Goal: Task Accomplishment & Management: Manage account settings

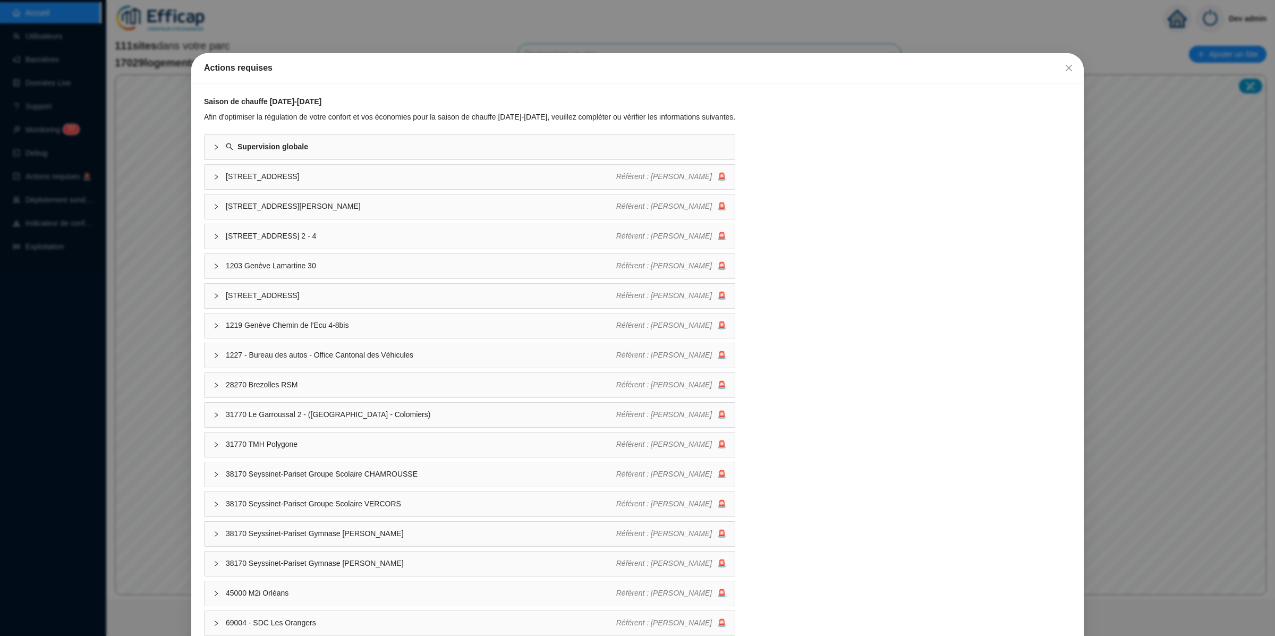
click at [1064, 66] on span "Fermer" at bounding box center [1068, 68] width 17 height 8
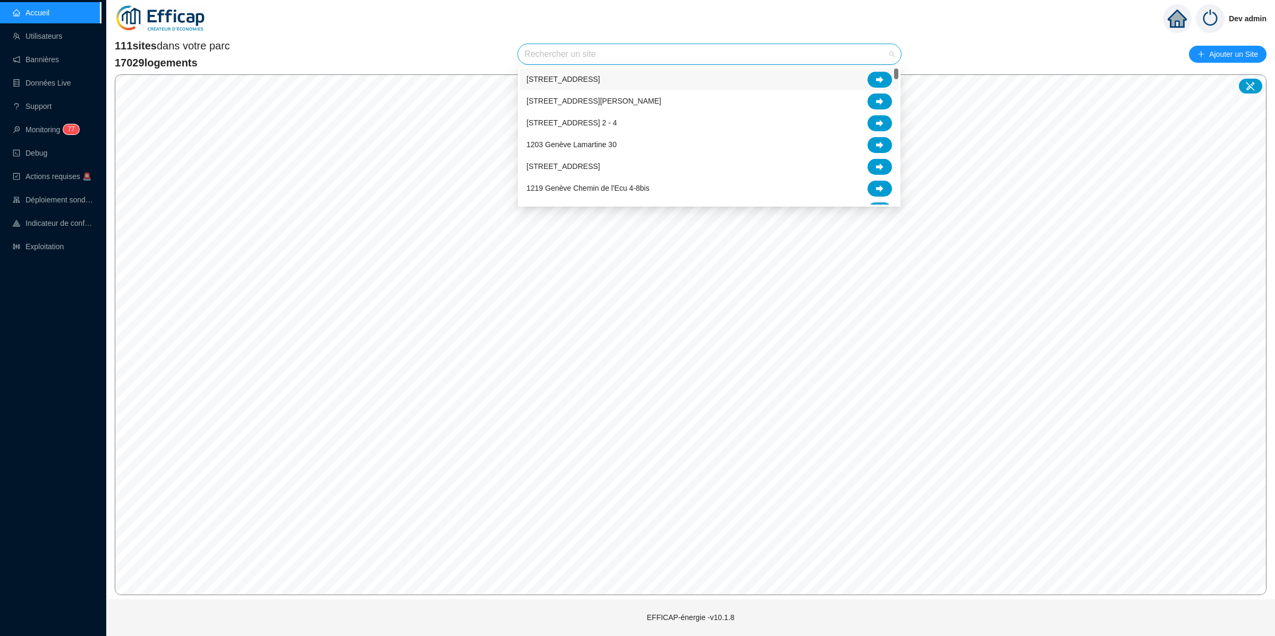
click at [821, 46] on input "search" at bounding box center [704, 54] width 361 height 20
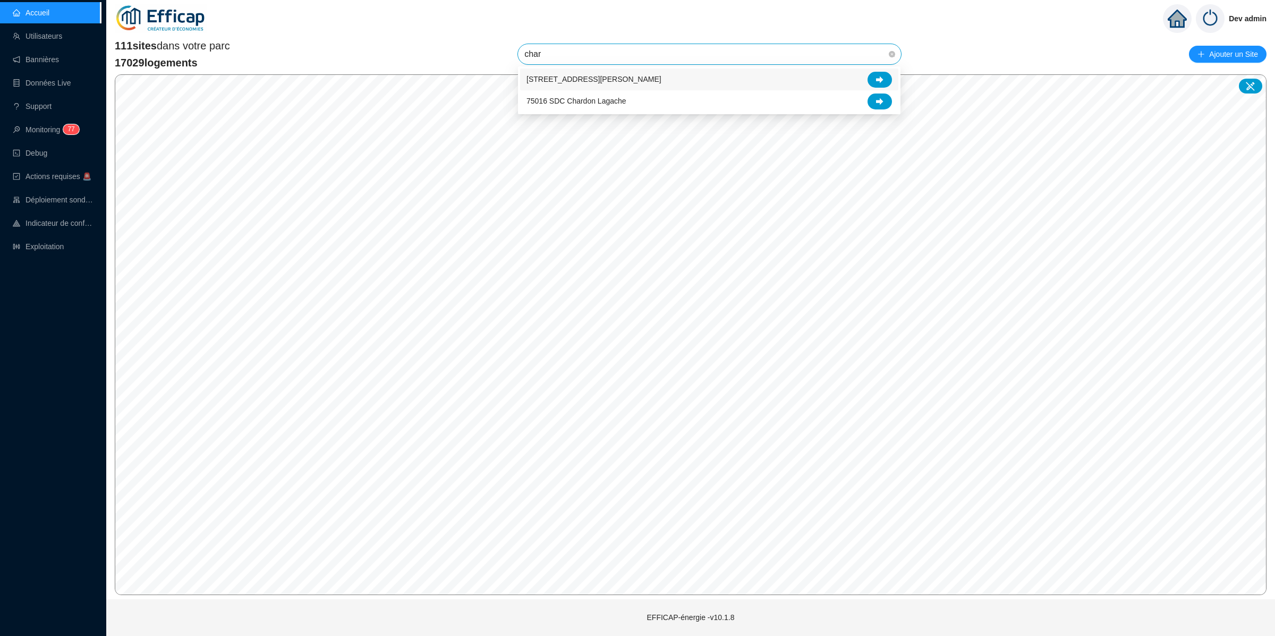
type input "chard"
click at [884, 80] on div at bounding box center [880, 80] width 24 height 16
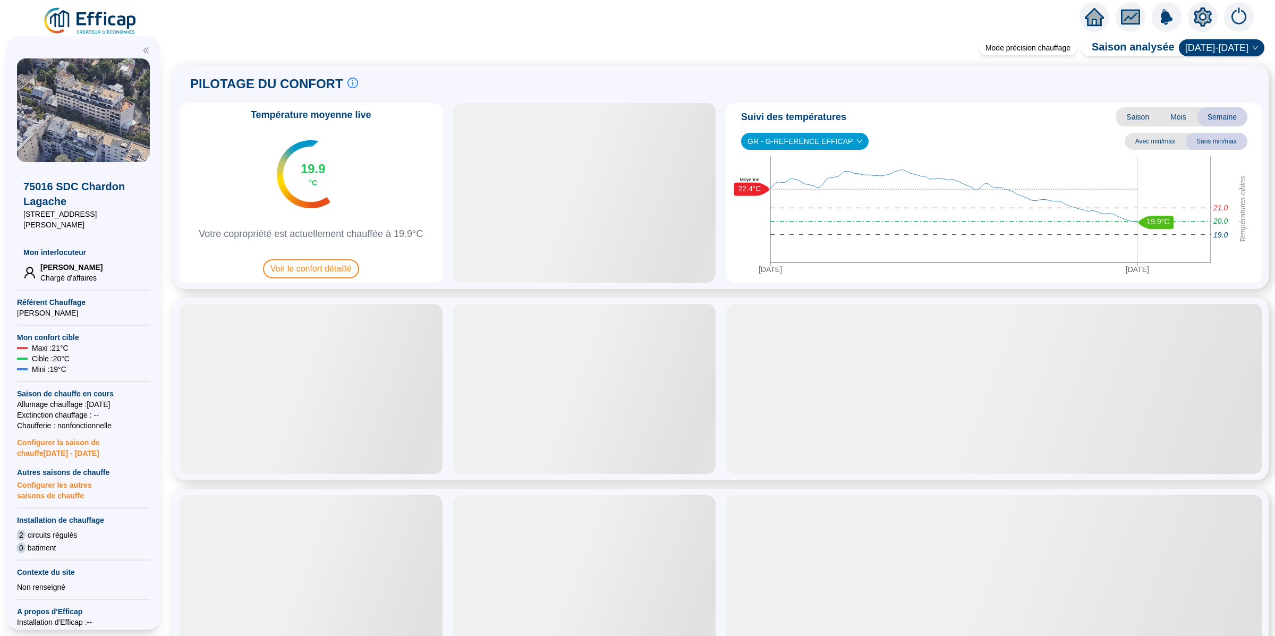
click at [1205, 14] on icon "setting" at bounding box center [1202, 16] width 7 height 7
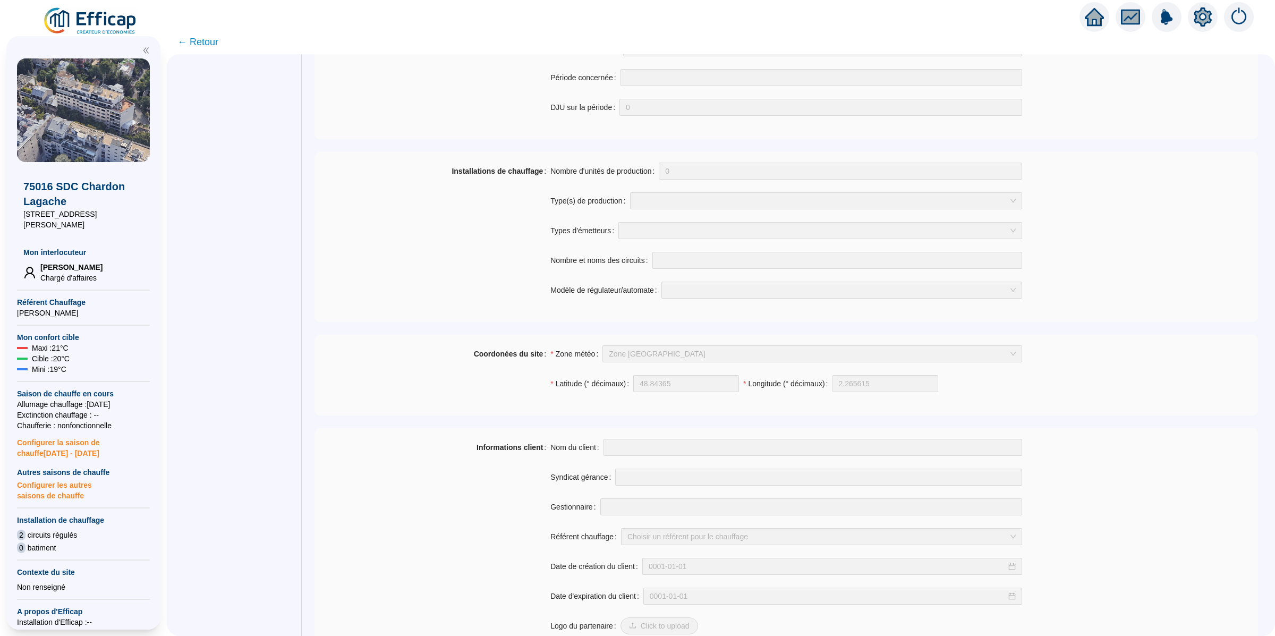
scroll to position [596, 0]
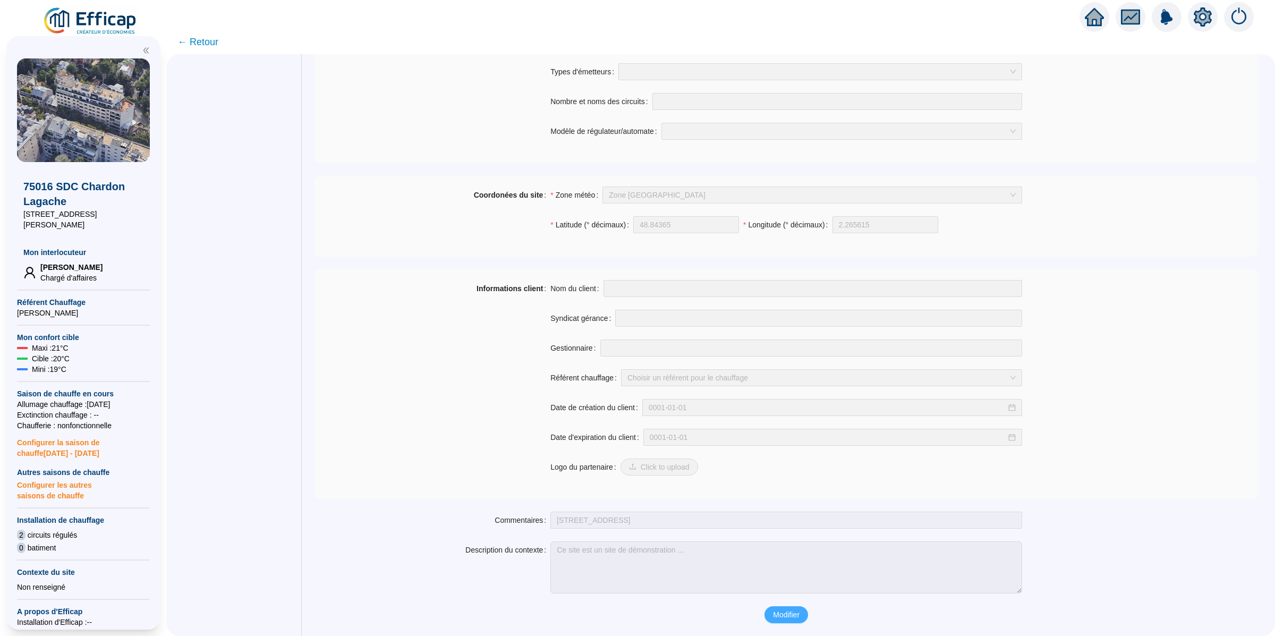
click at [787, 616] on span "Modifier" at bounding box center [786, 614] width 27 height 11
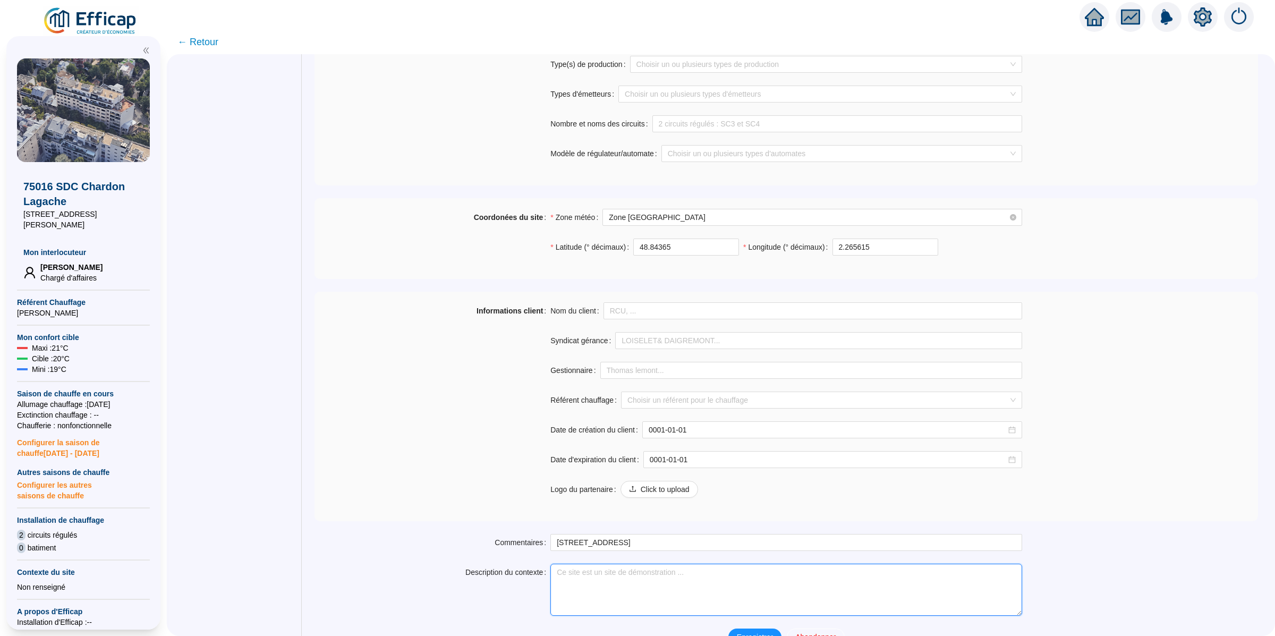
click at [705, 584] on textarea "Description du contexte" at bounding box center [786, 590] width 472 height 52
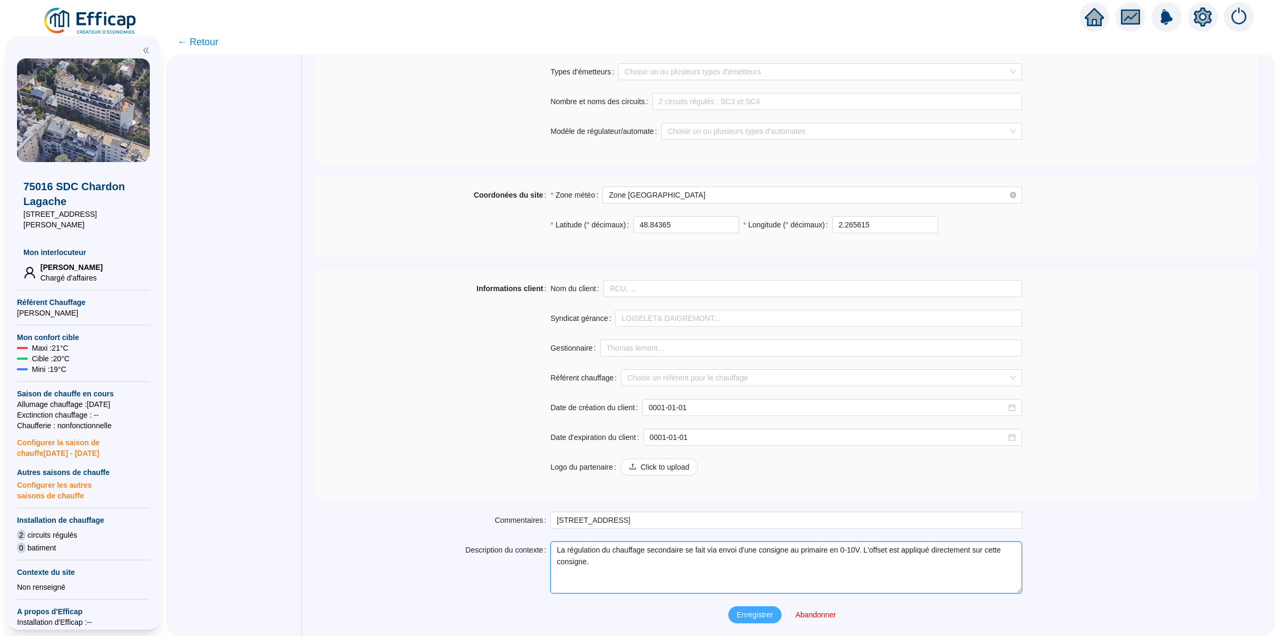
type textarea "La régulation du chauffage secondaire se fait via envoi d'une consigne au prima…"
click at [757, 610] on span "Enregistrer" at bounding box center [755, 614] width 36 height 11
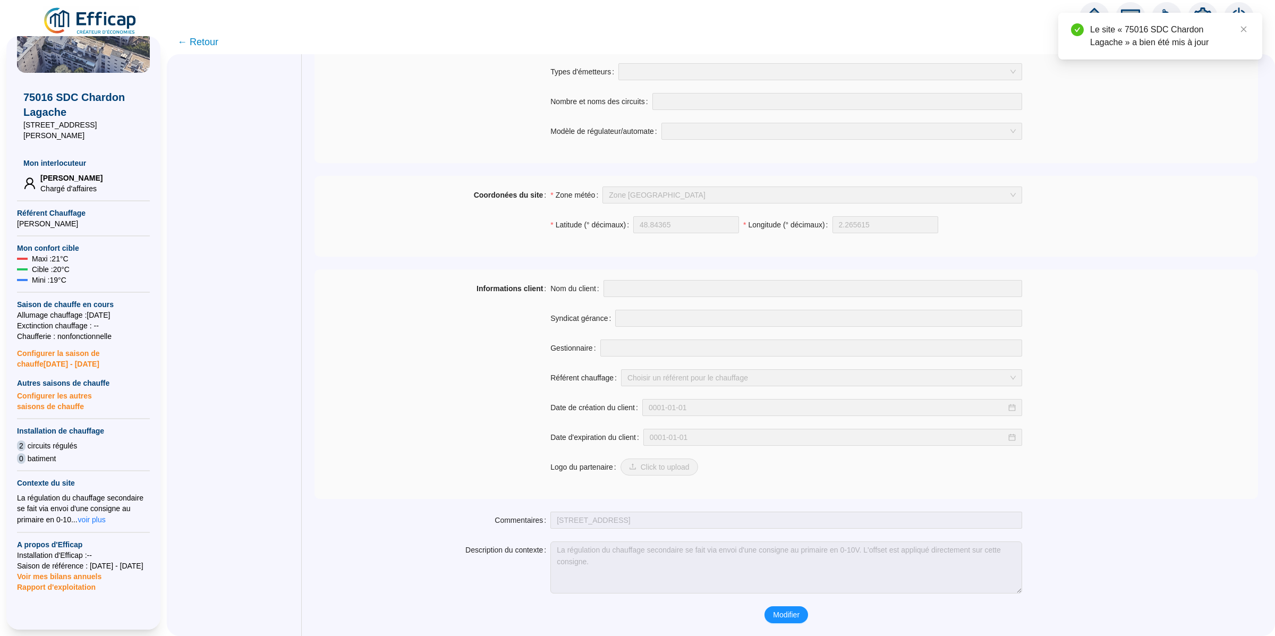
scroll to position [94, 0]
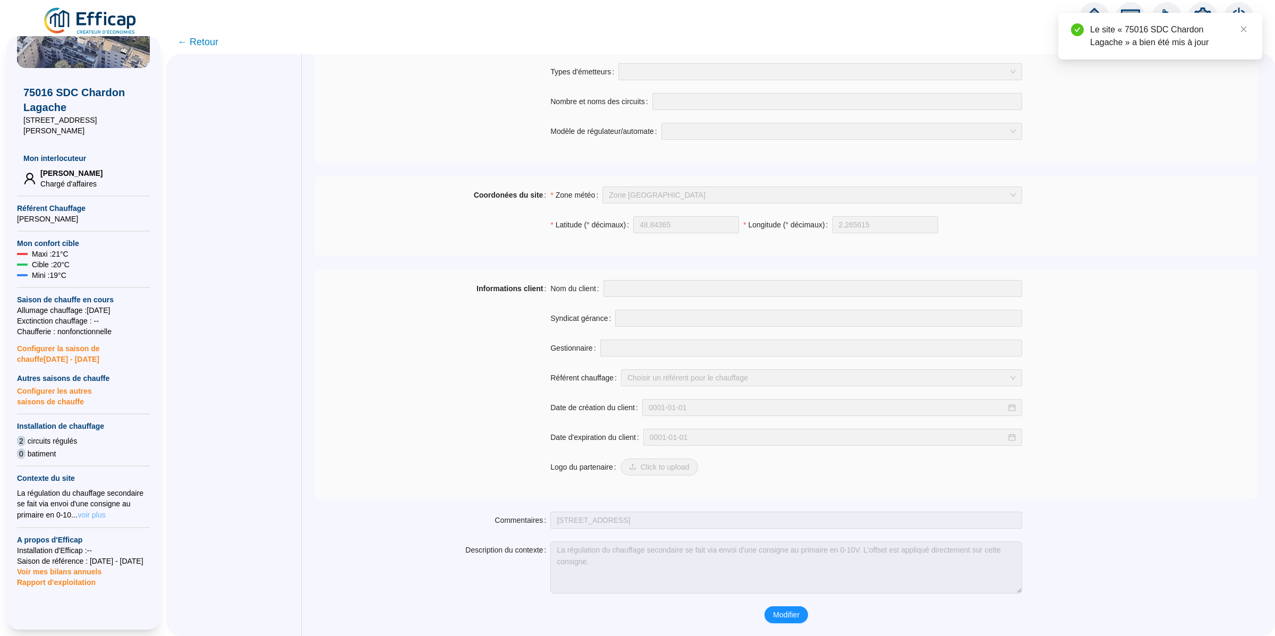
click at [90, 509] on span "voir plus" at bounding box center [92, 514] width 28 height 11
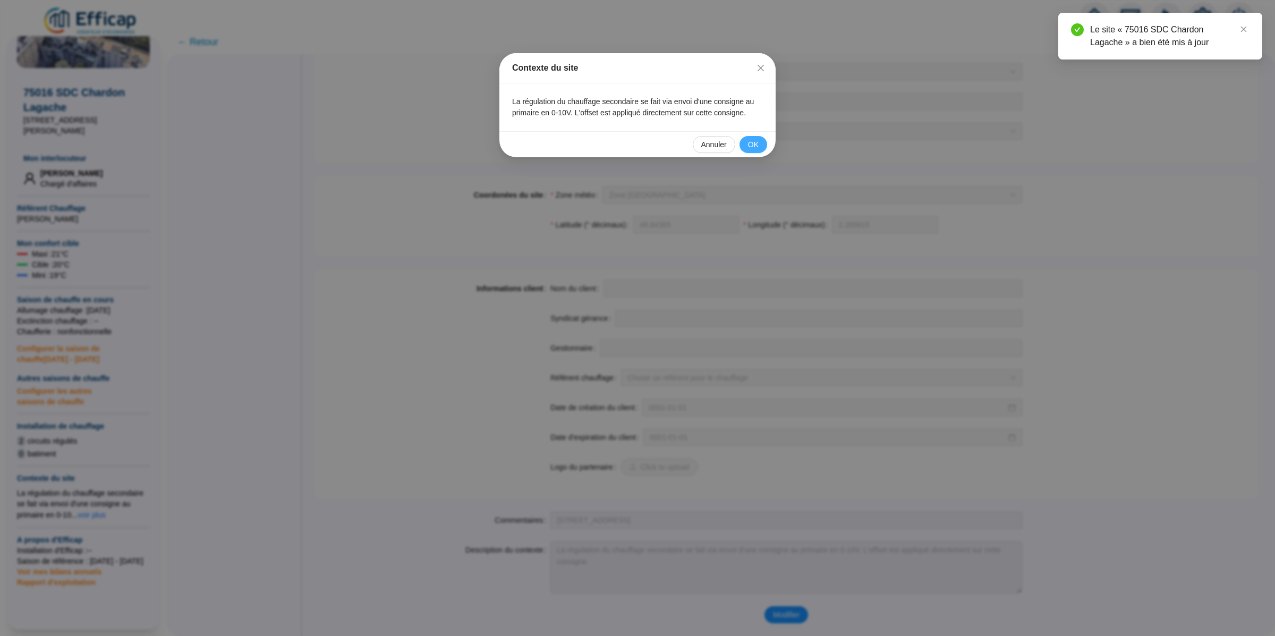
click at [753, 150] on span "OK" at bounding box center [753, 144] width 11 height 11
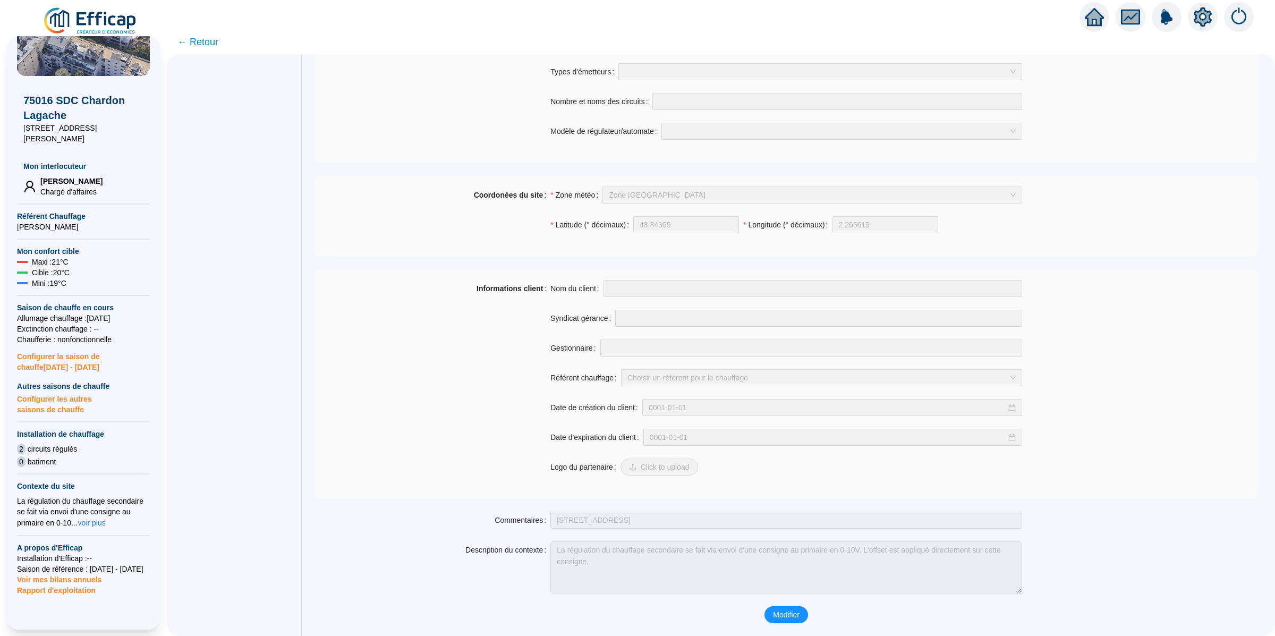
scroll to position [83, 0]
click at [199, 40] on span "← Retour" at bounding box center [197, 42] width 41 height 15
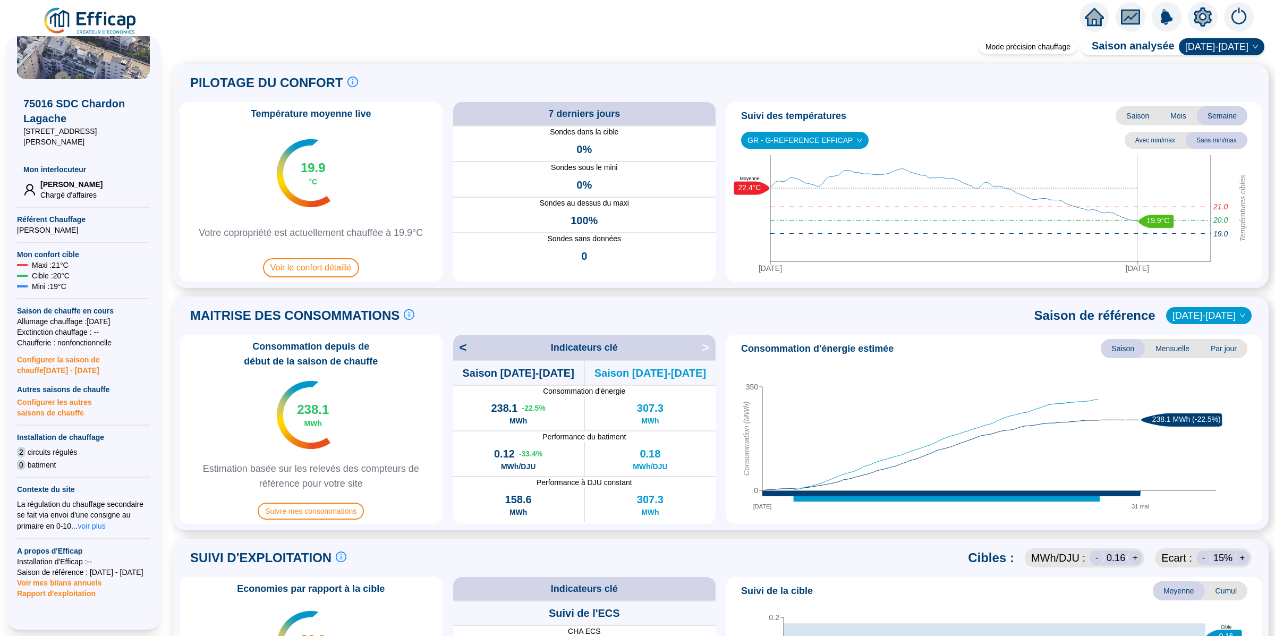
click at [118, 12] on img at bounding box center [90, 21] width 96 height 30
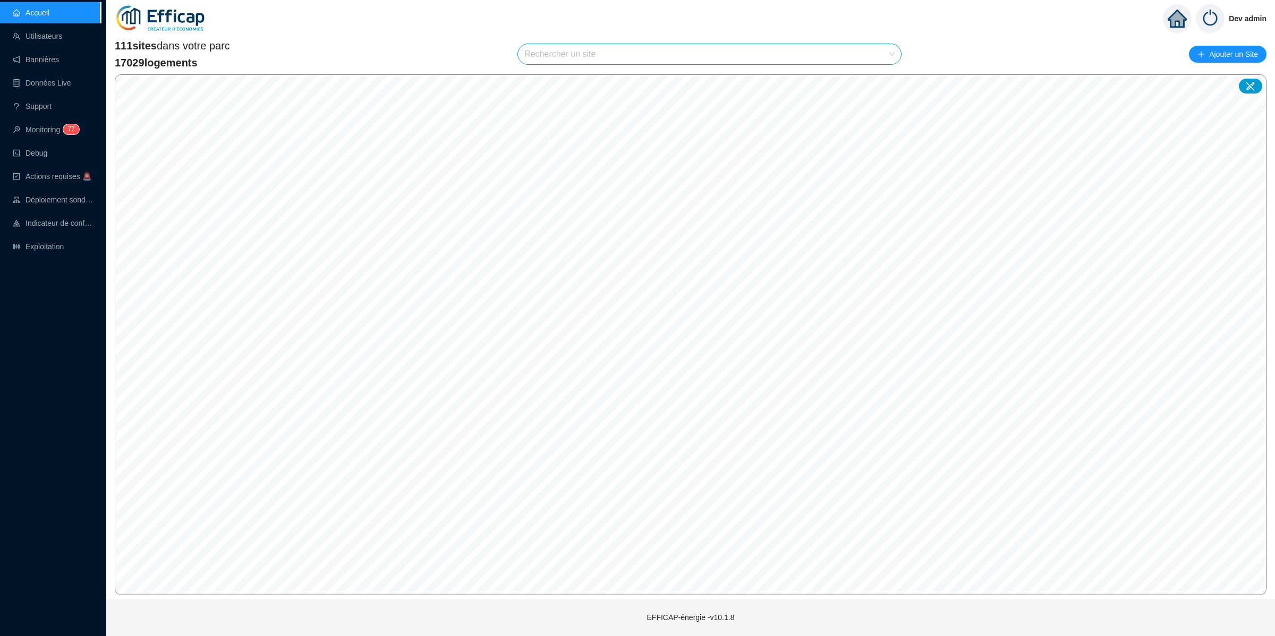
click at [618, 44] on input "search" at bounding box center [704, 54] width 361 height 20
type input "oranger"
click at [882, 84] on div at bounding box center [880, 80] width 24 height 16
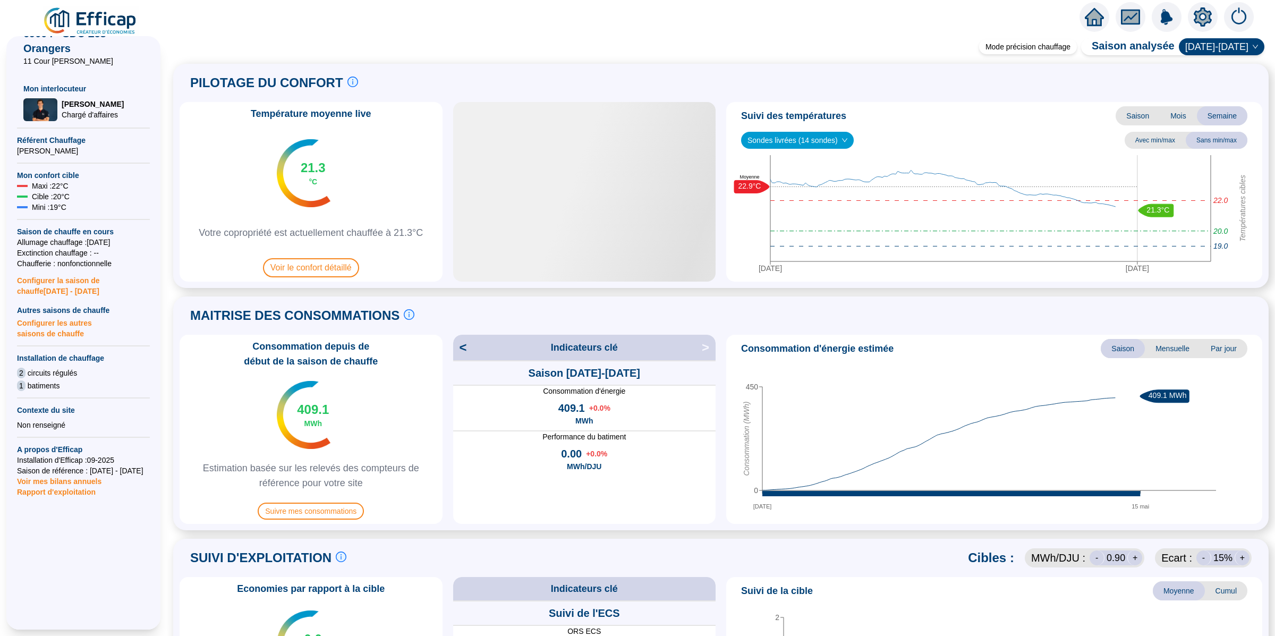
scroll to position [152, 0]
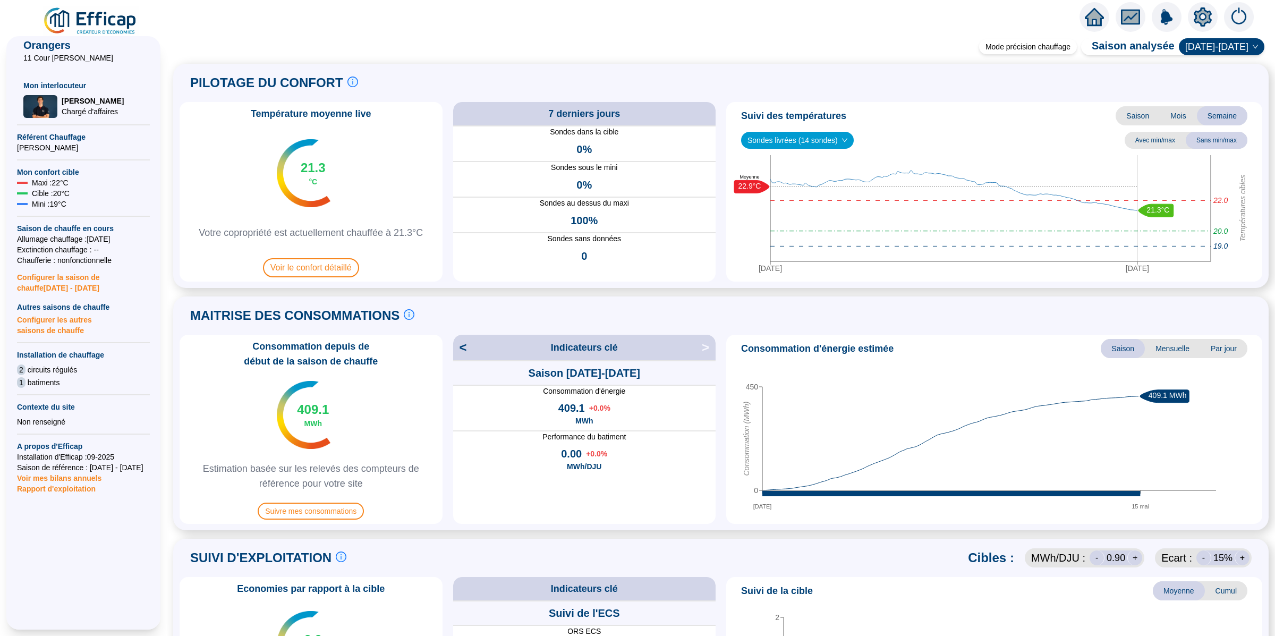
click at [1208, 16] on icon "setting" at bounding box center [1203, 16] width 18 height 17
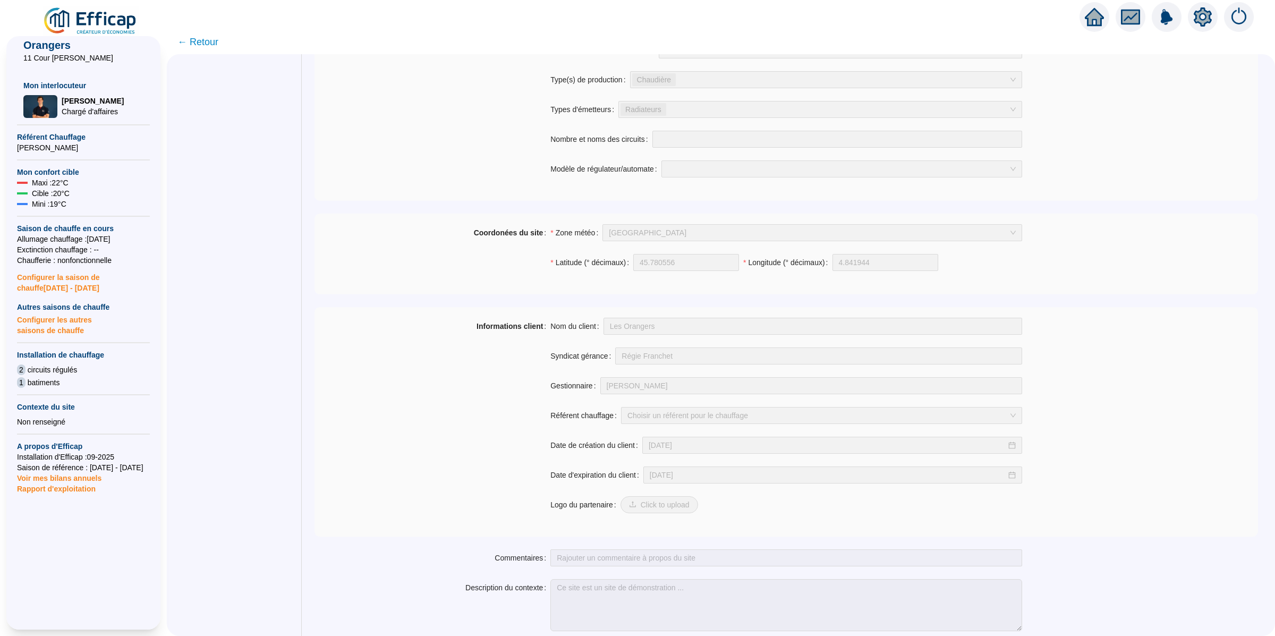
scroll to position [596, 0]
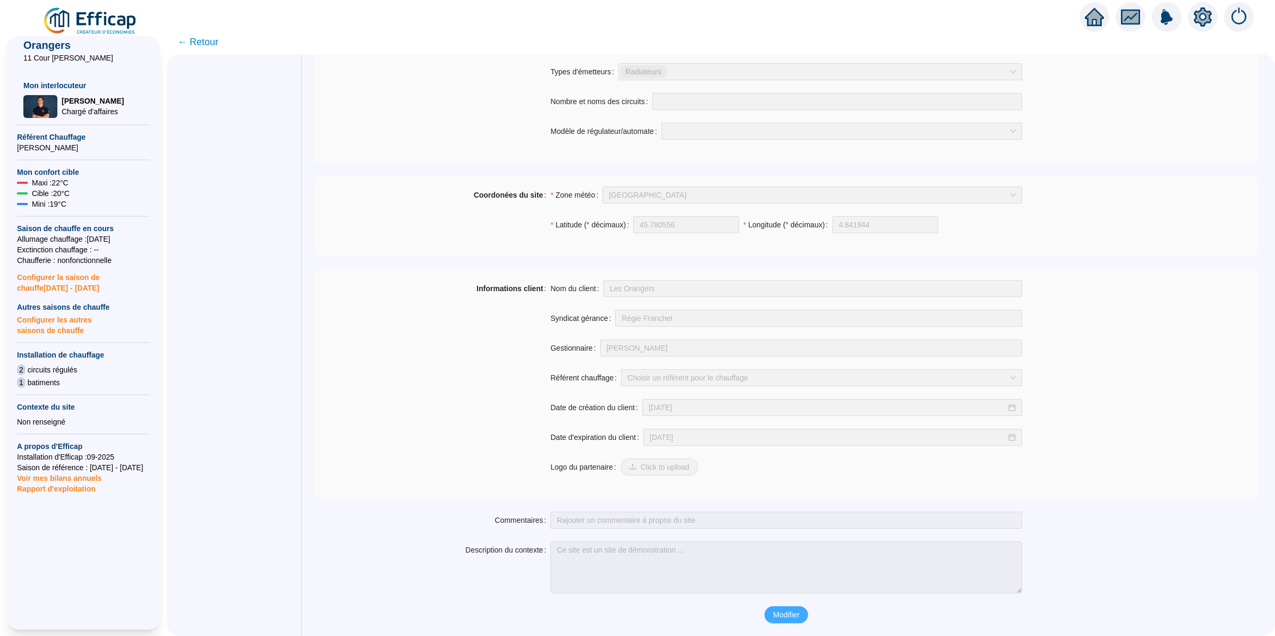
click at [792, 618] on span "Modifier" at bounding box center [786, 614] width 27 height 11
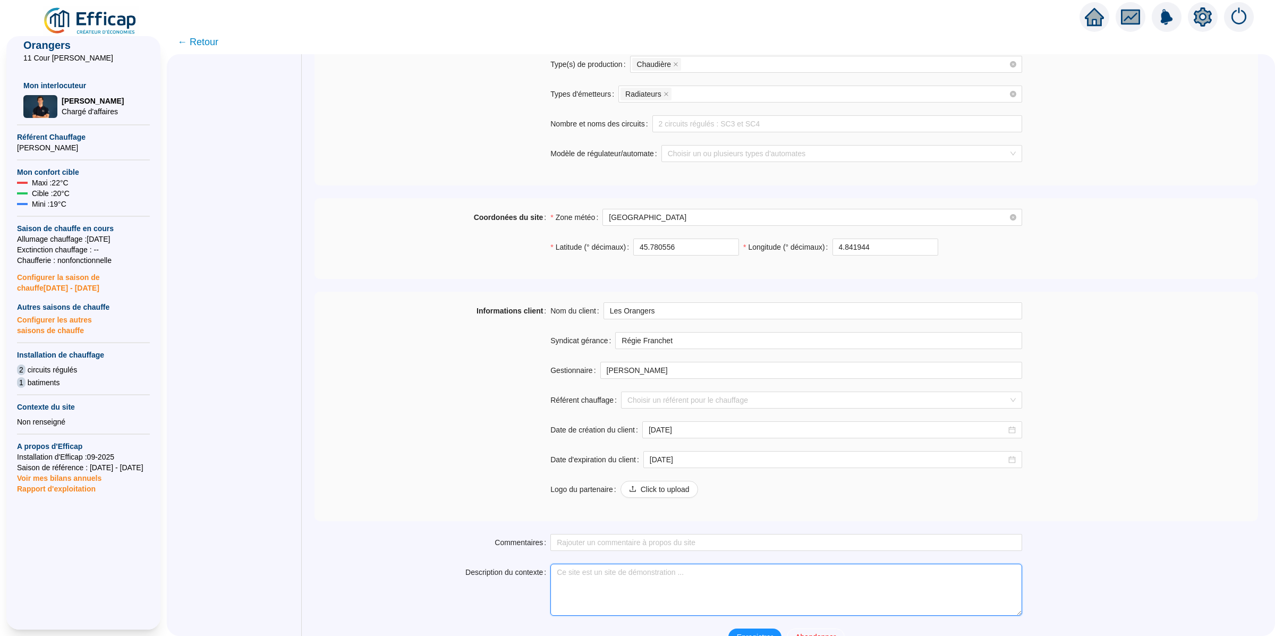
click at [778, 609] on textarea "Description du contexte" at bounding box center [786, 590] width 472 height 52
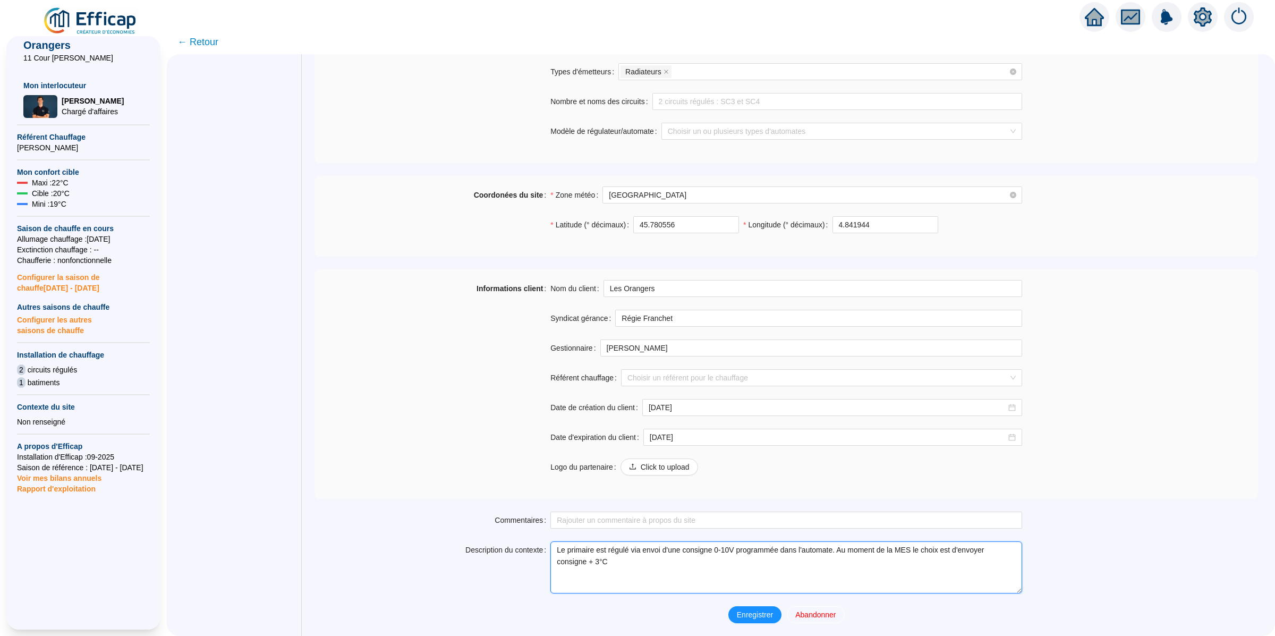
scroll to position [623, 0]
click at [594, 560] on textarea "Le primaire est régulé via envoi d'une consigne 0-10V programmée dans l'automat…" at bounding box center [786, 567] width 472 height 52
type textarea "Le primaire est régulé via envoi d'une consigne 0-10V programmée dans l'automat…"
click at [489, 498] on form "Nom du site 69004 - SDC Les Orangers Trigramme ORS Adresse(s) du site Rue 11 Co…" at bounding box center [785, 35] width 943 height 1176
click at [737, 605] on form "Nom du site 69004 - SDC Les Orangers Trigramme ORS Adresse(s) du site Rue 11 Co…" at bounding box center [785, 35] width 943 height 1176
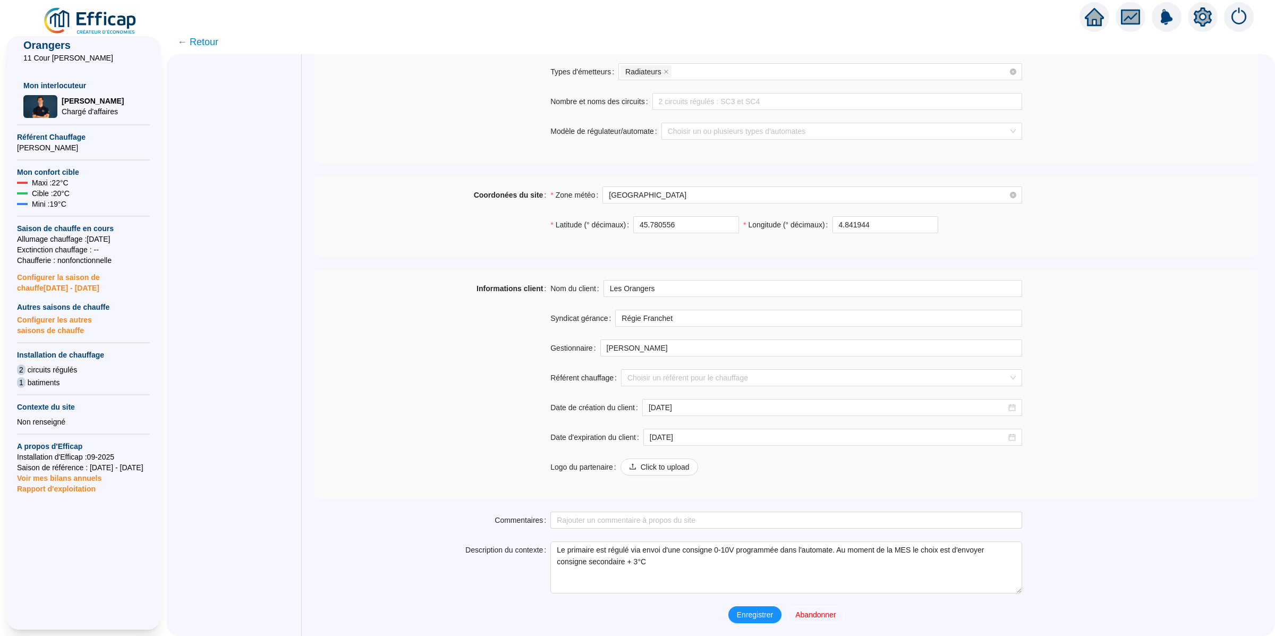
click at [744, 613] on span "Enregistrer" at bounding box center [755, 614] width 36 height 11
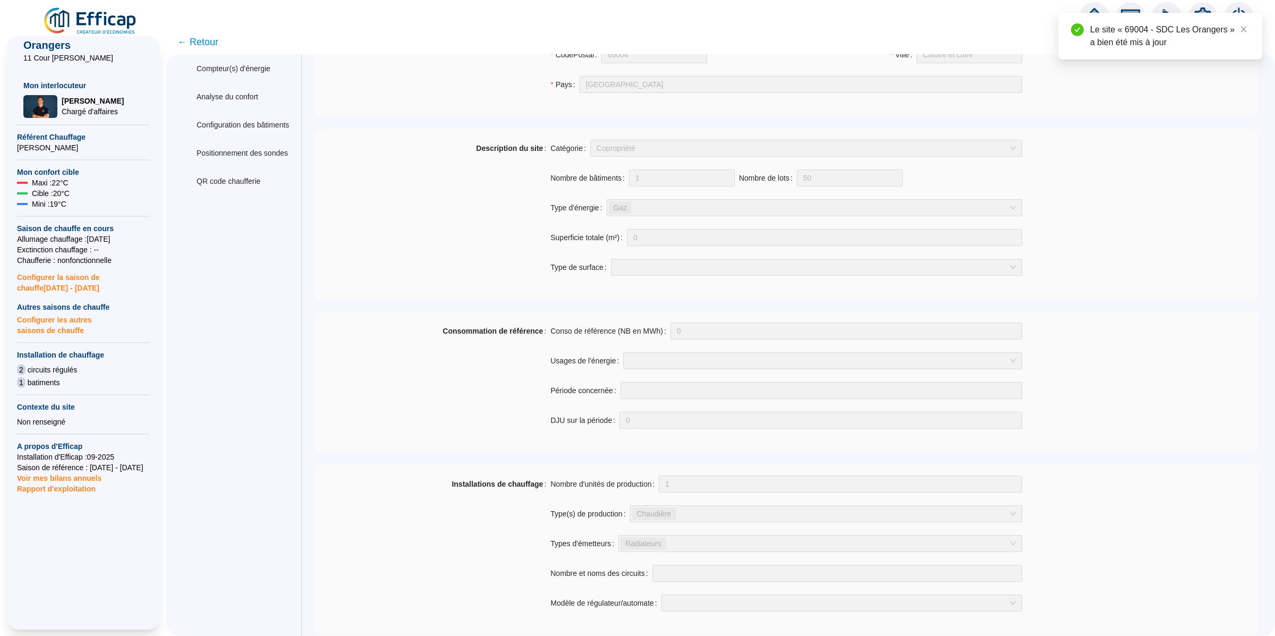
scroll to position [0, 0]
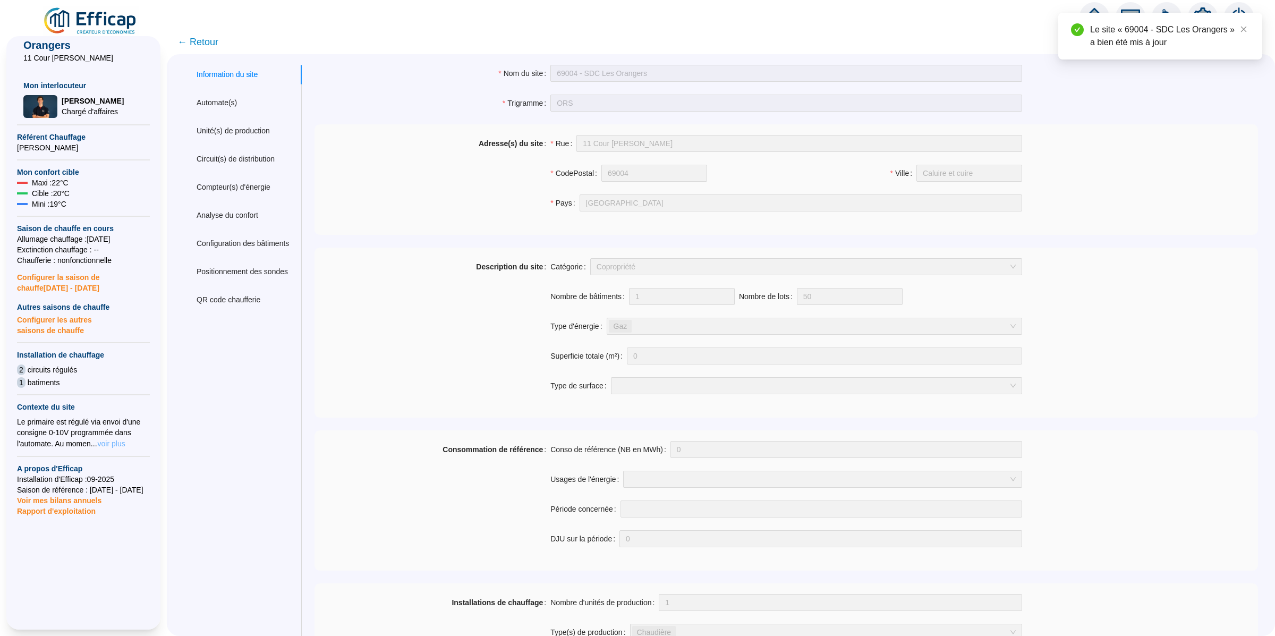
click at [122, 440] on span "voir plus" at bounding box center [112, 443] width 28 height 11
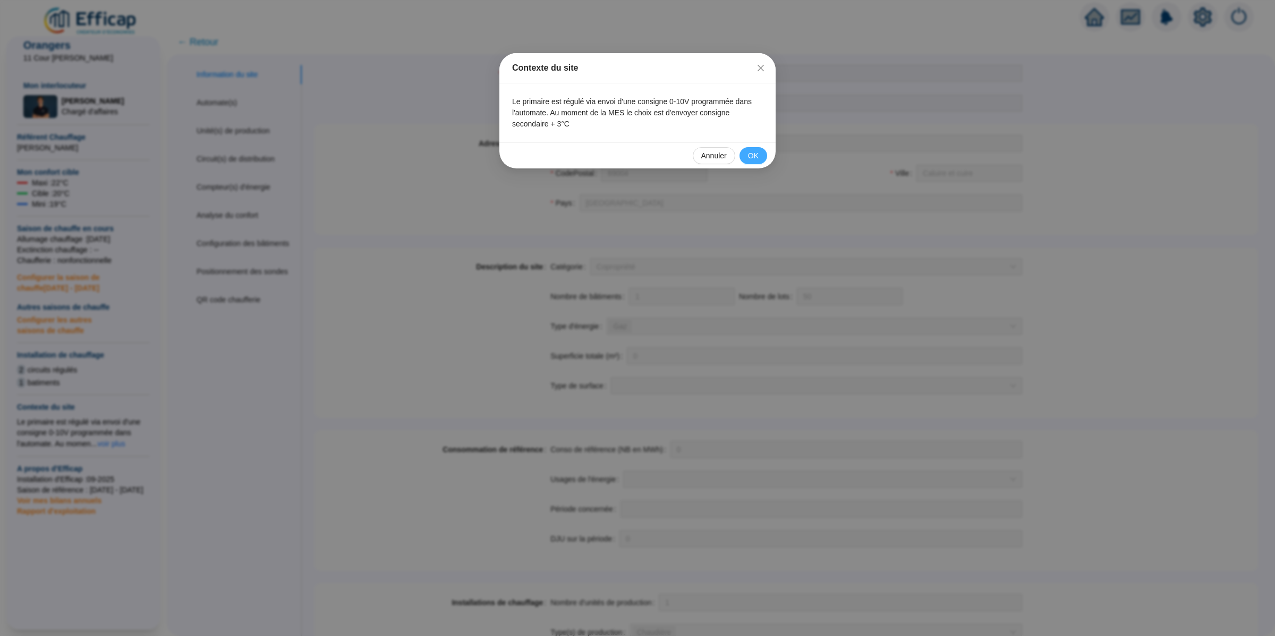
click at [762, 154] on button "OK" at bounding box center [753, 155] width 28 height 17
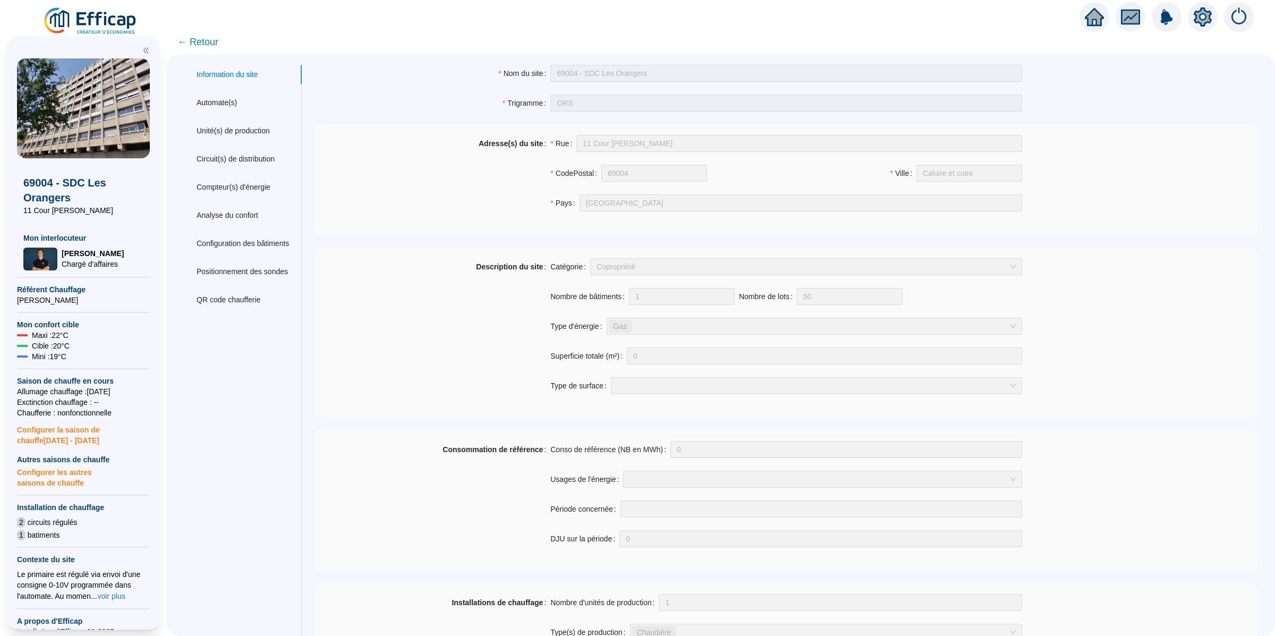
click at [218, 38] on span "← Retour" at bounding box center [197, 42] width 41 height 15
